Goal: Task Accomplishment & Management: Use online tool/utility

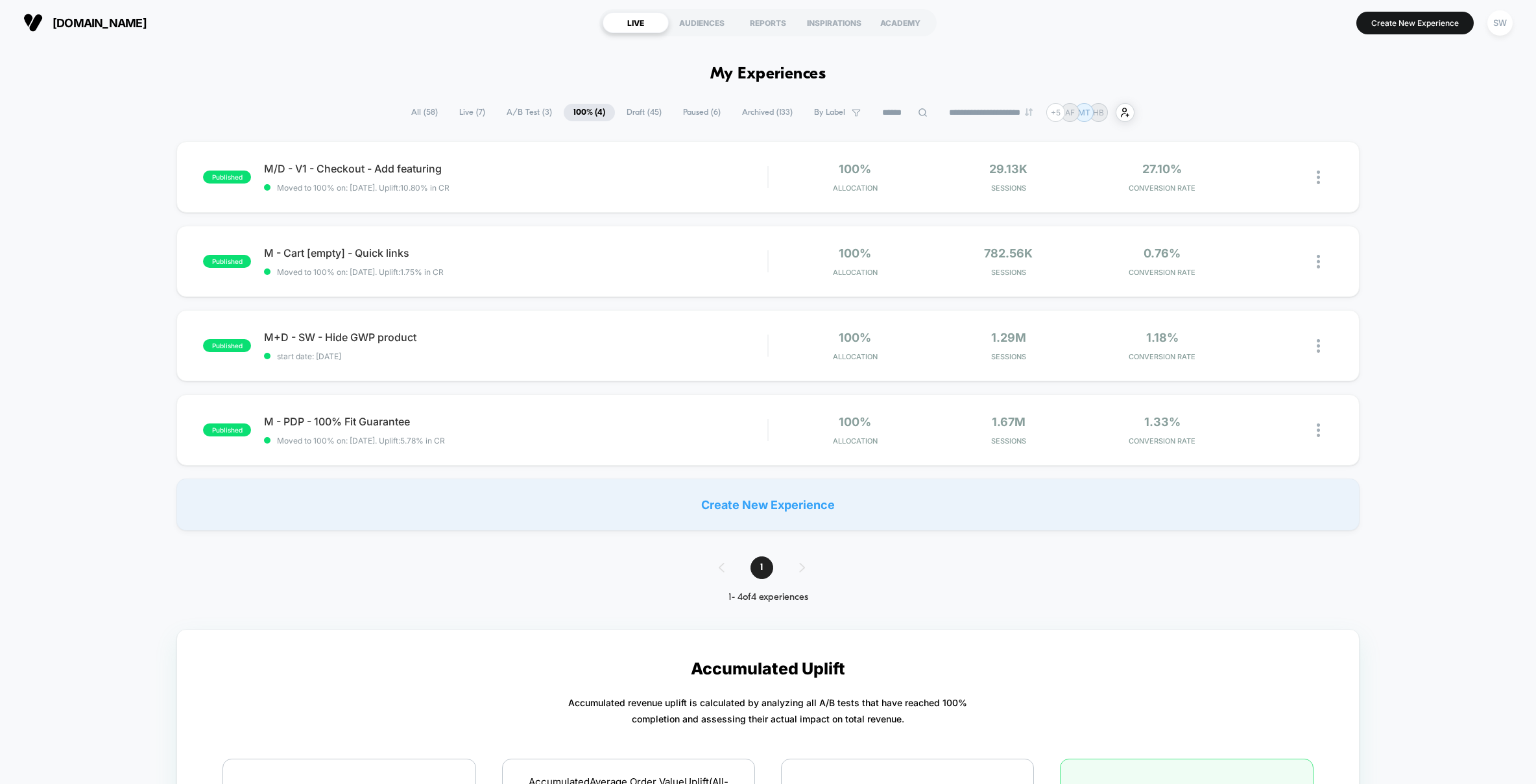
click at [523, 111] on span "A/B Test ( 3 )" at bounding box center [529, 112] width 65 height 17
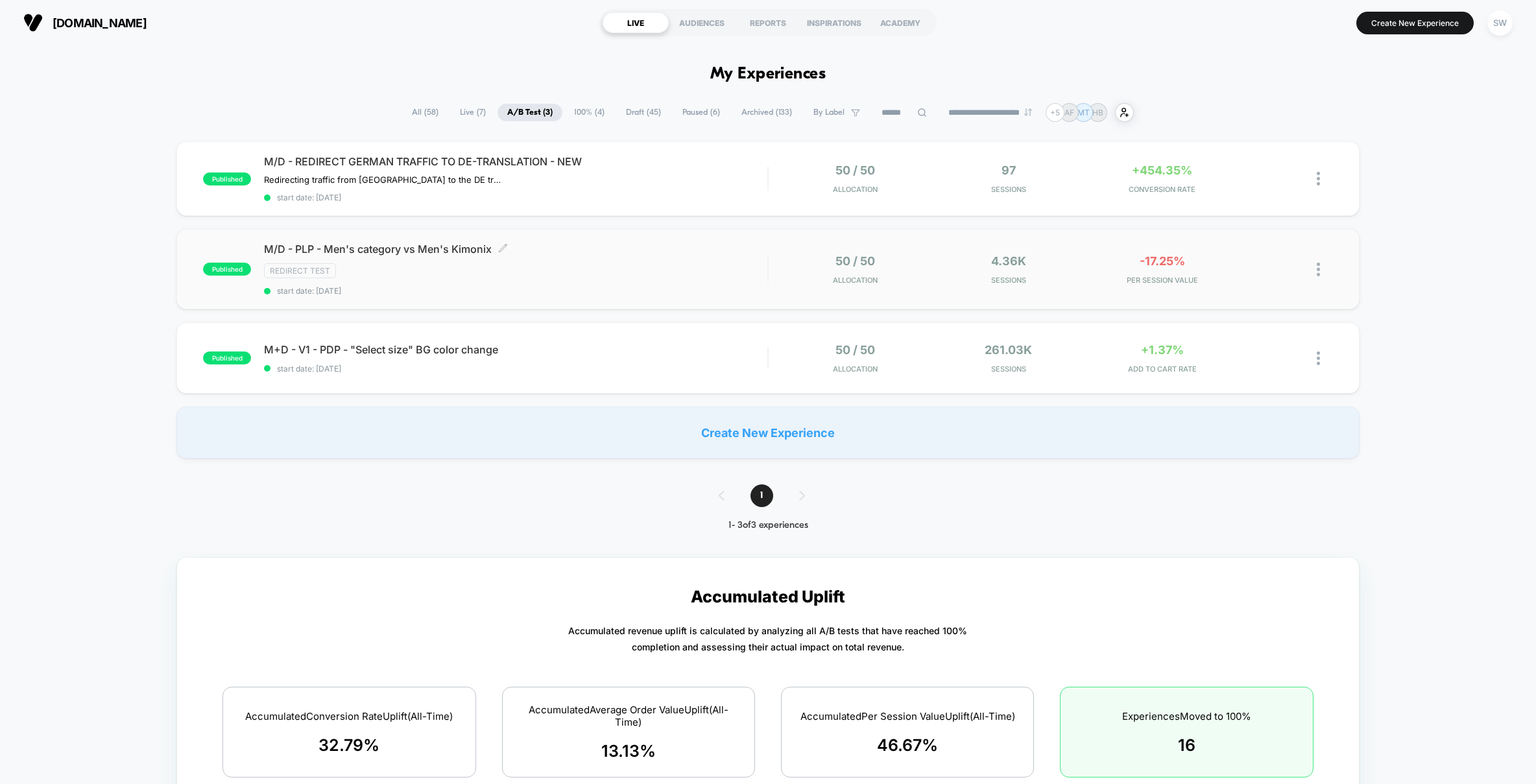
click at [709, 272] on div "Redirect Test" at bounding box center [515, 271] width 503 height 15
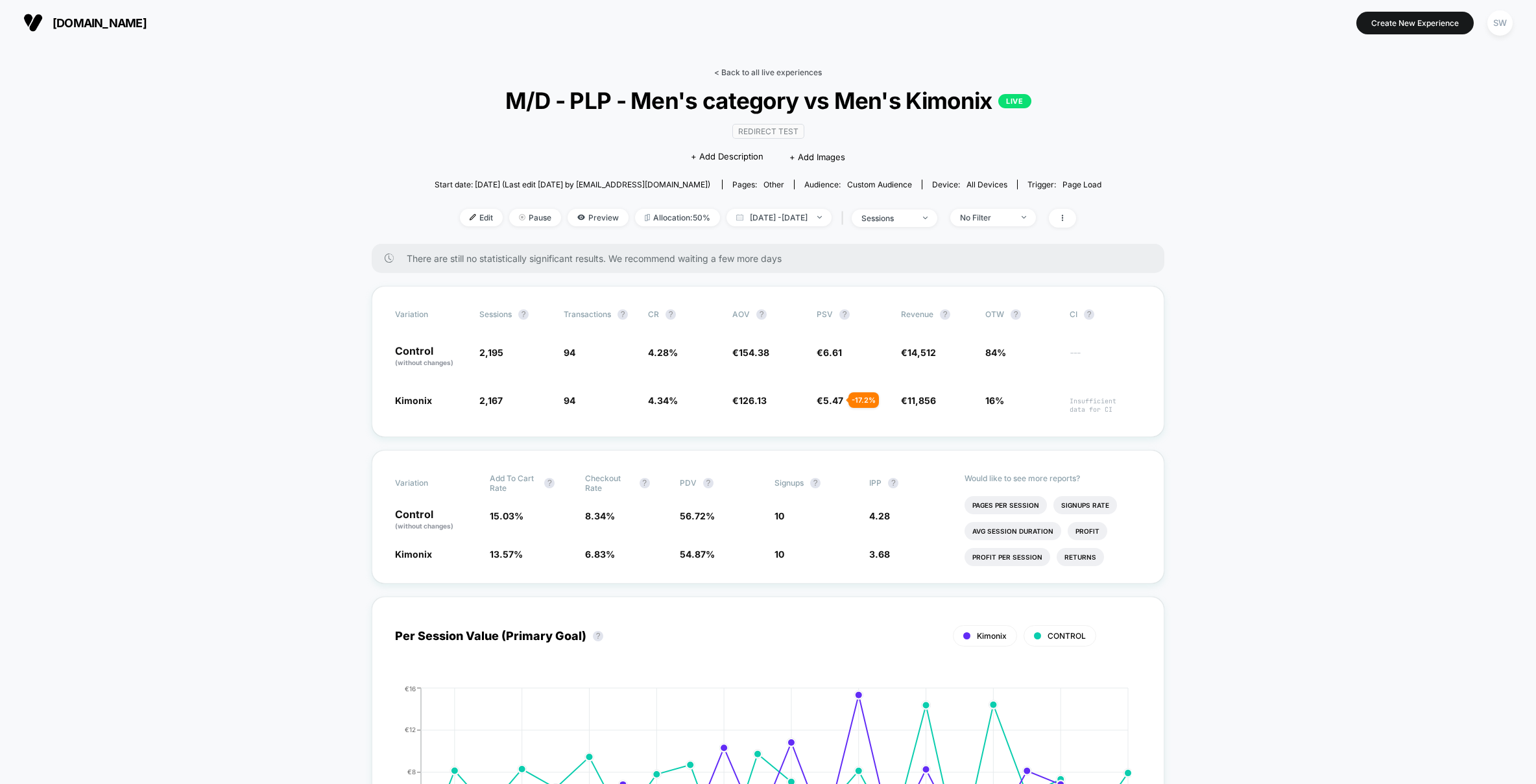
click at [785, 75] on link "< Back to all live experiences" at bounding box center [768, 72] width 108 height 10
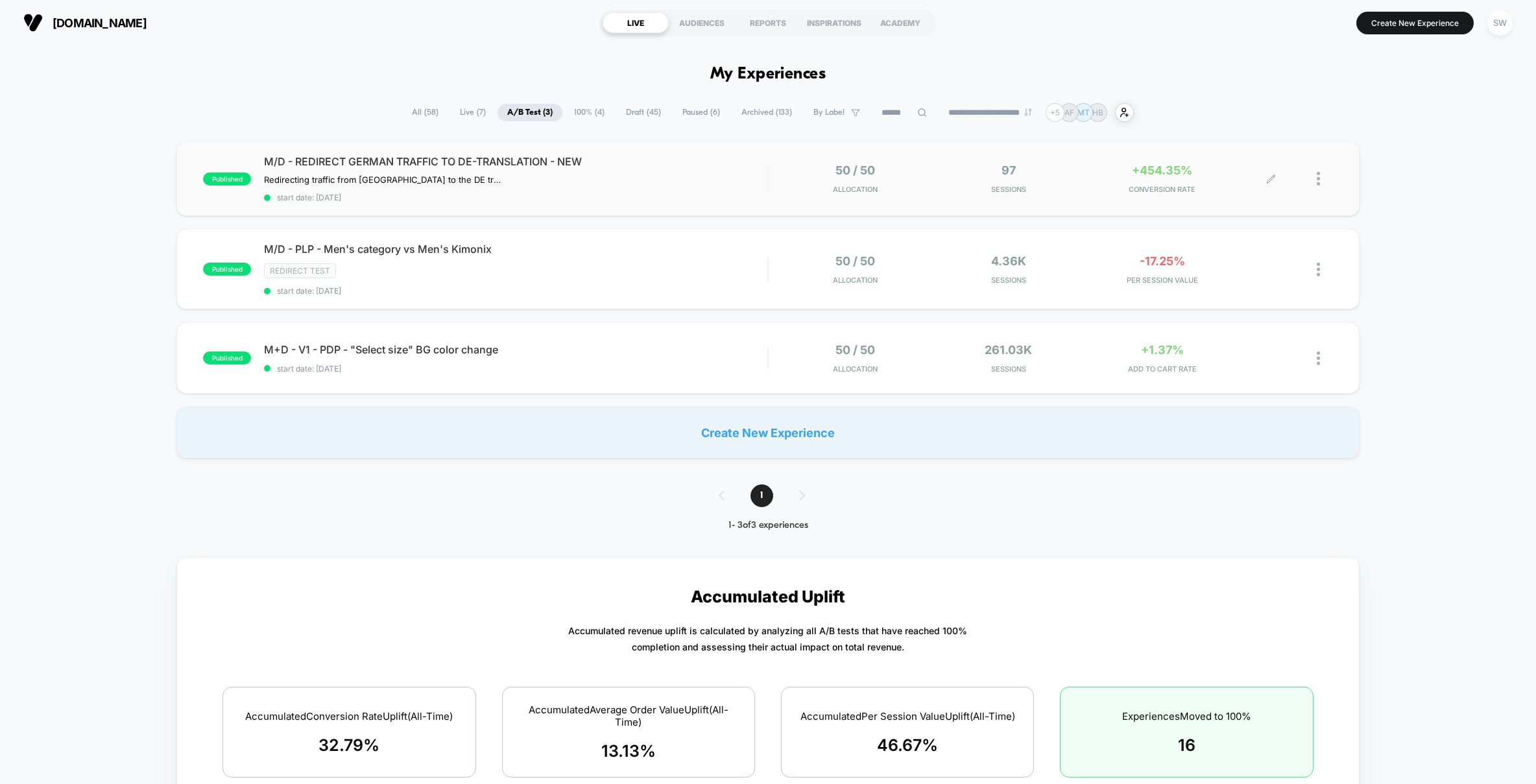
click at [778, 179] on div "50 / 50 Allocation 97 Sessions +454.35% CONVERSION RATE" at bounding box center [1050, 178] width 564 height 30
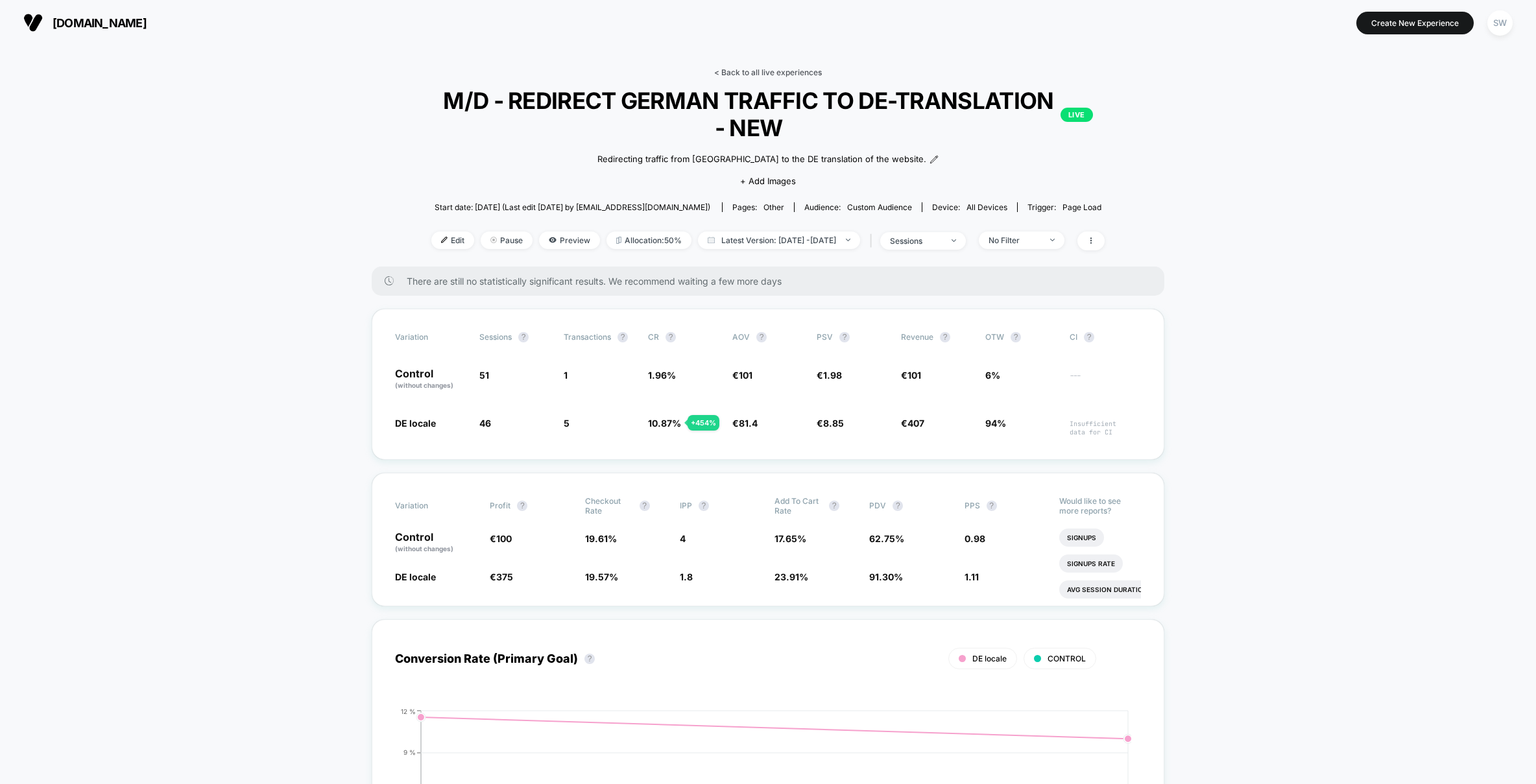
click at [780, 72] on link "< Back to all live experiences" at bounding box center [768, 72] width 108 height 10
